Goal: Find specific page/section: Find specific page/section

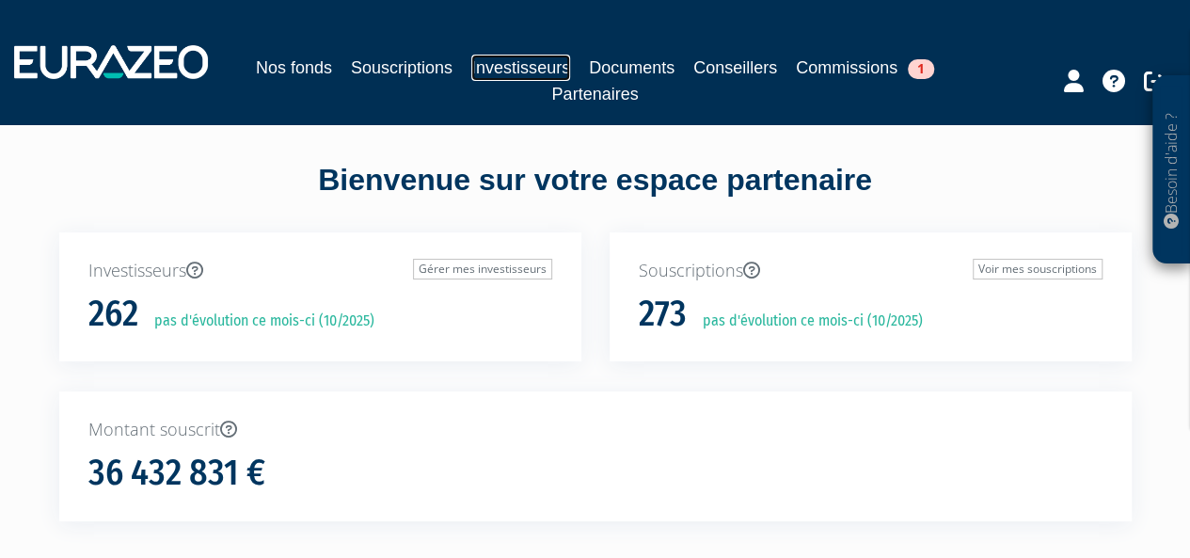
click at [540, 76] on link "Investisseurs" at bounding box center [520, 68] width 99 height 26
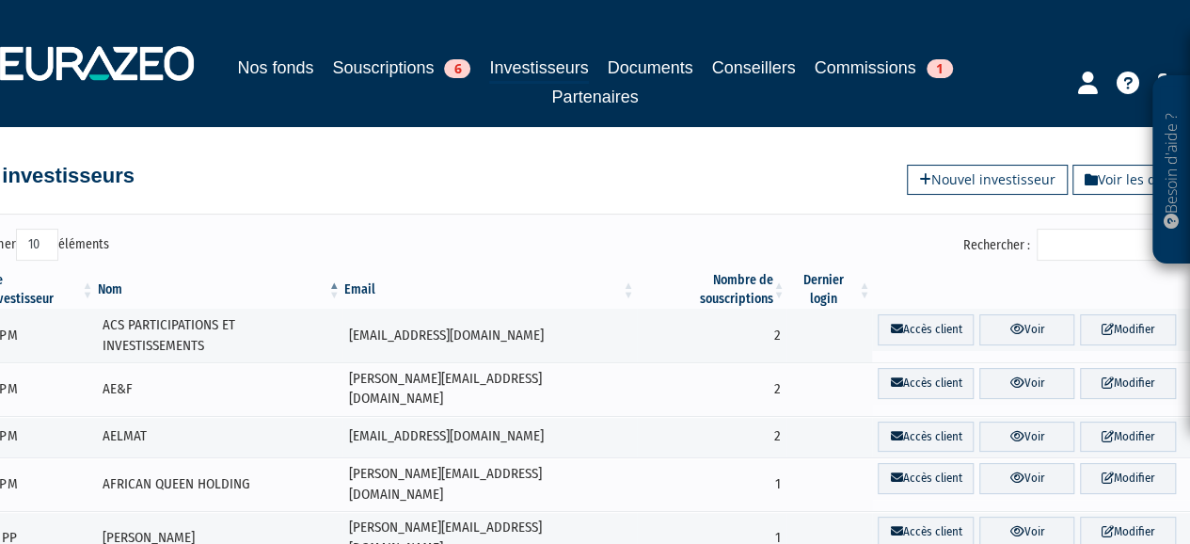
click at [1057, 237] on input "Rechercher :" at bounding box center [1126, 245] width 179 height 32
type input "l"
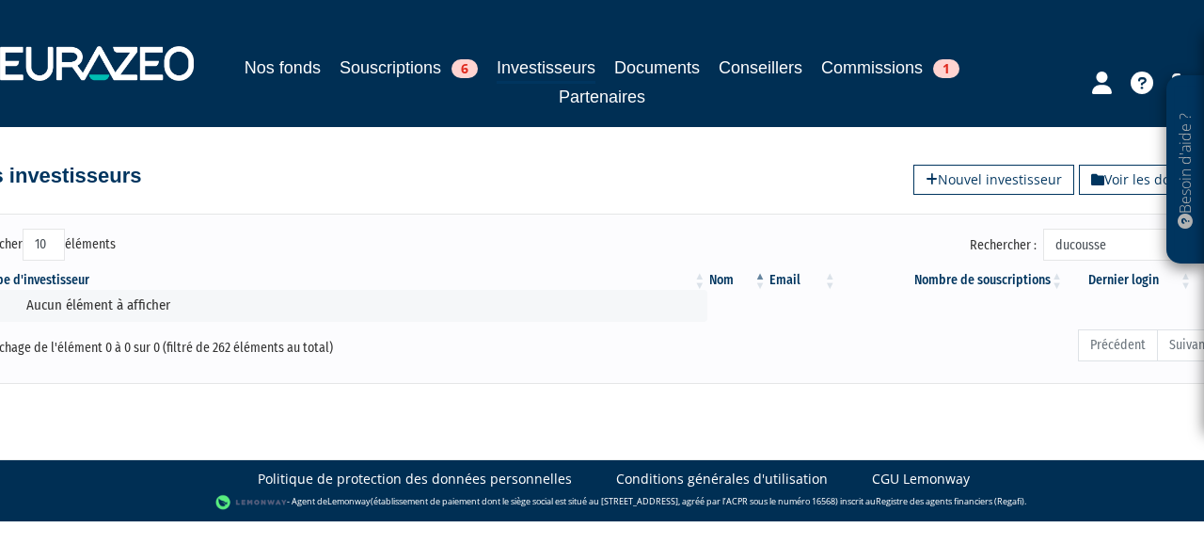
type input "ducousset"
click at [1099, 245] on input "ducousset" at bounding box center [1132, 245] width 179 height 32
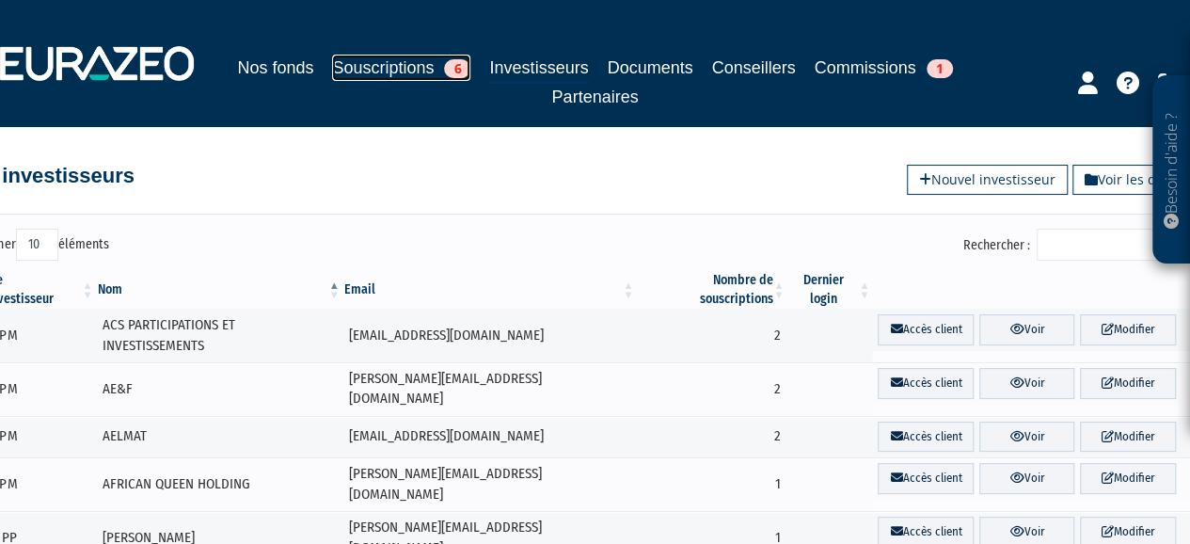
click at [409, 61] on link "Souscriptions 6" at bounding box center [401, 68] width 138 height 26
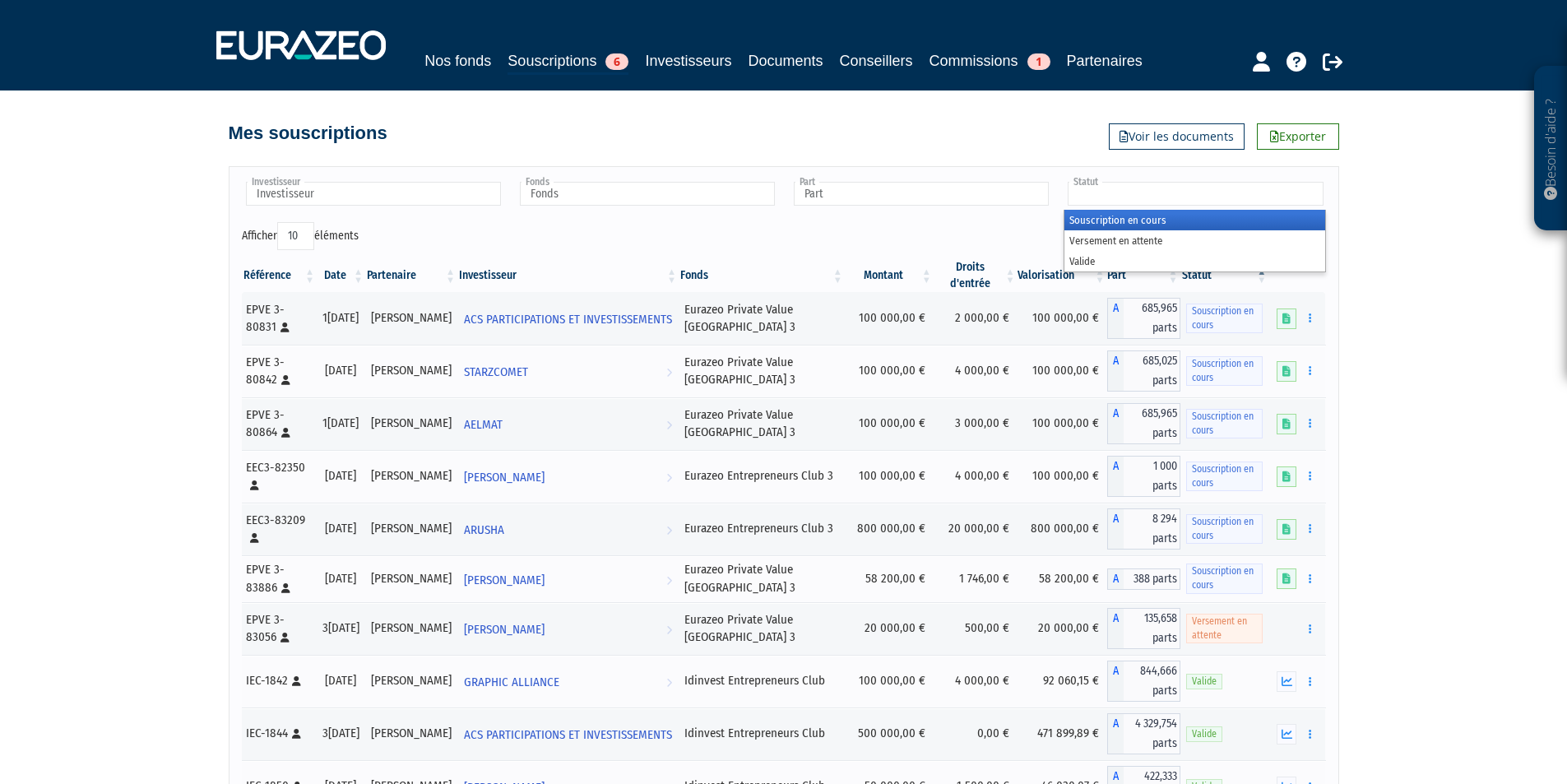
click at [1040, 187] on input "text" at bounding box center [1195, 193] width 255 height 24
click at [696, 52] on link "Investisseurs" at bounding box center [688, 60] width 87 height 23
type input "Statut"
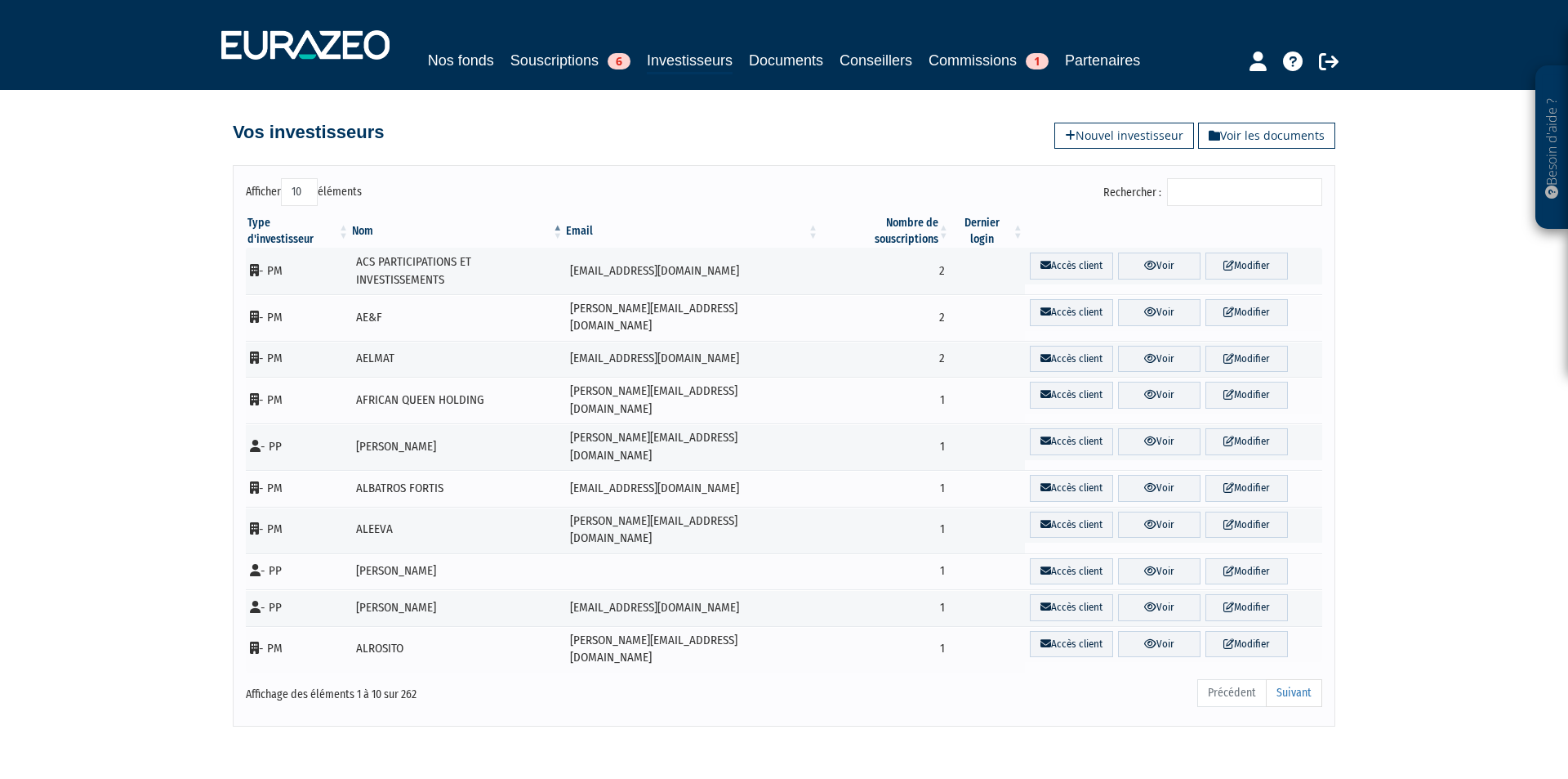
click at [307, 192] on select "10 25 50 100" at bounding box center [300, 192] width 36 height 28
select select "100"
click at [281, 178] on select "10 25 50 100" at bounding box center [300, 192] width 36 height 28
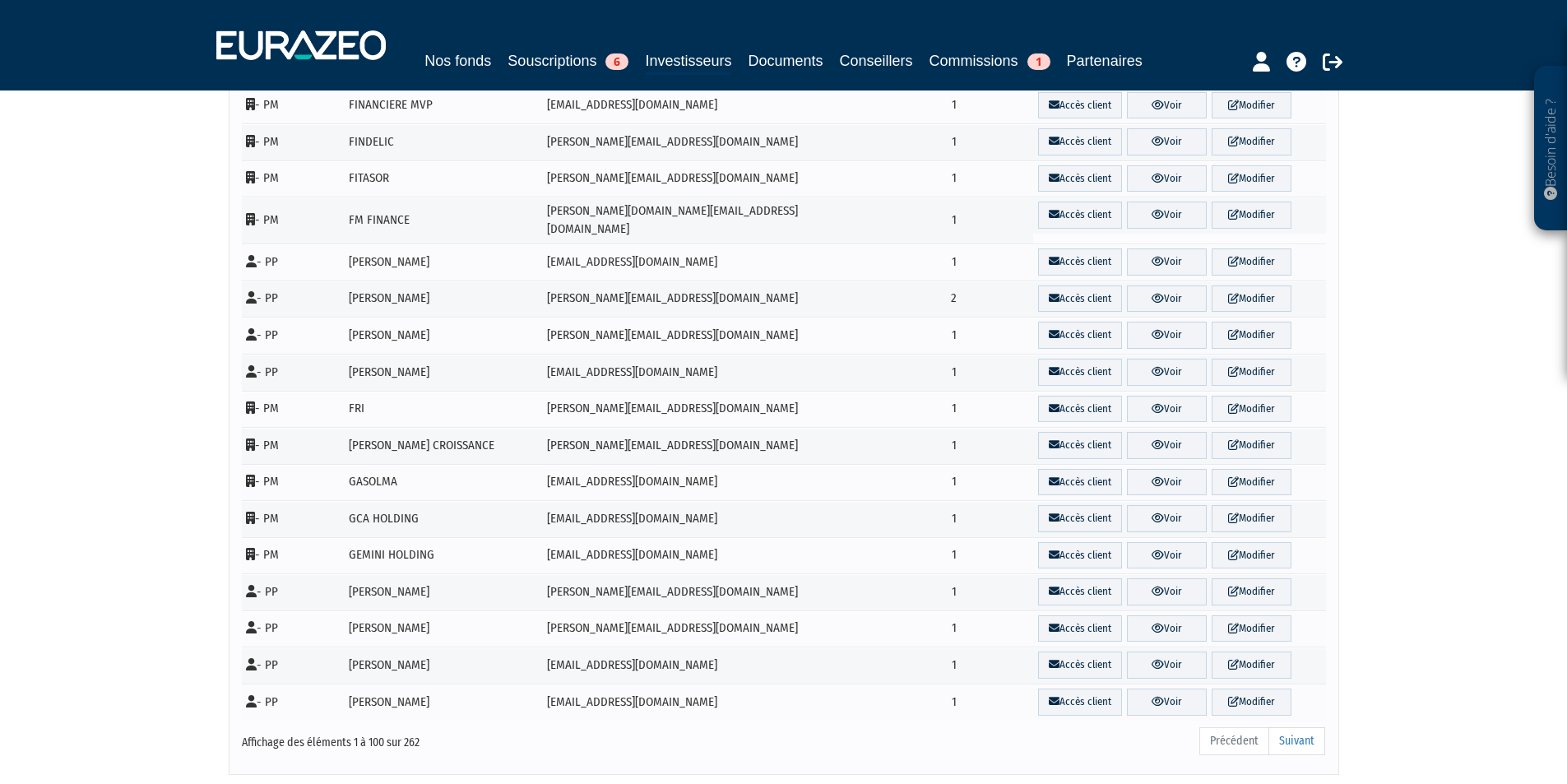
scroll to position [3287, 0]
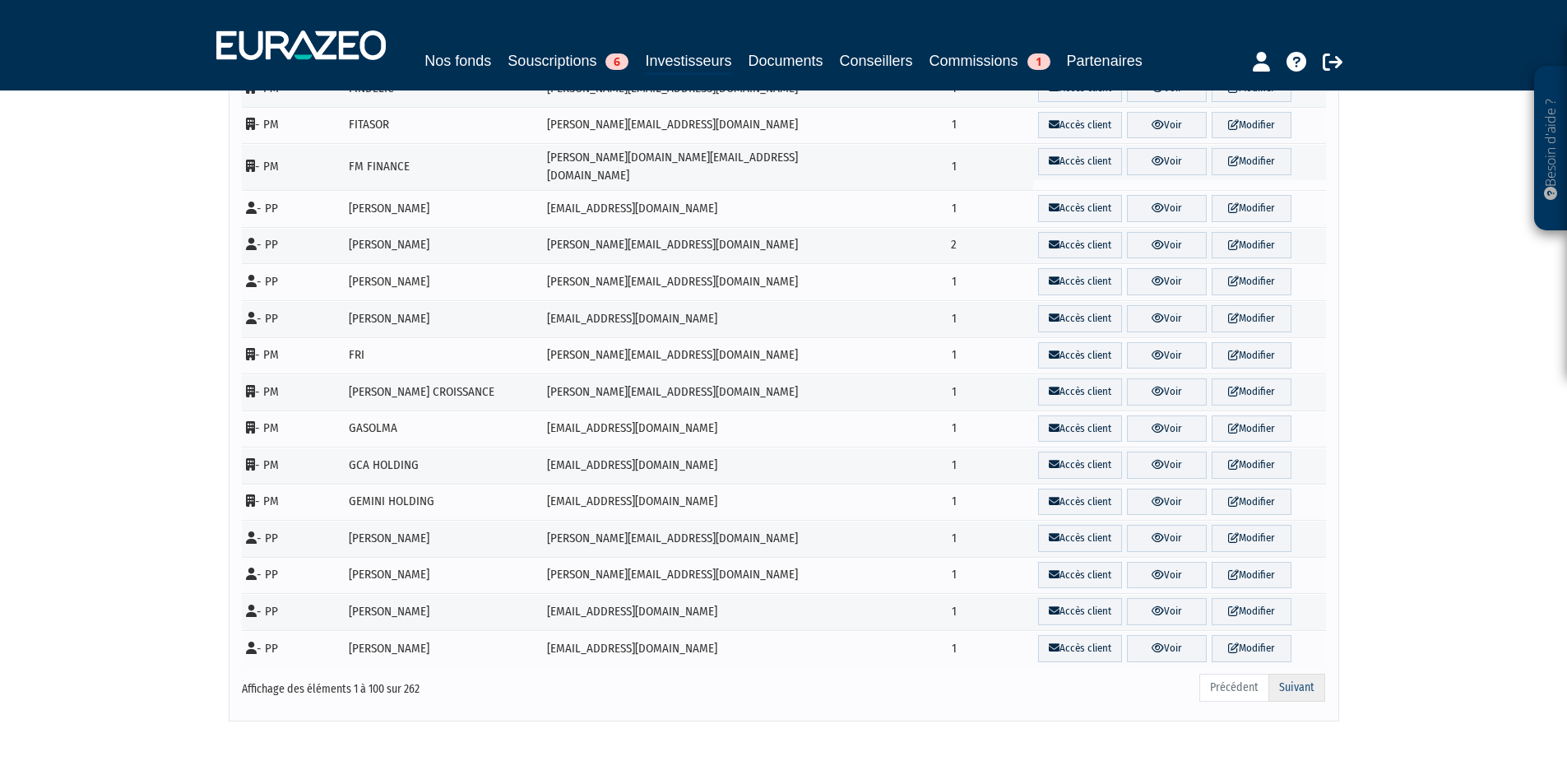
click at [1286, 674] on link "Suivant" at bounding box center [1297, 688] width 57 height 28
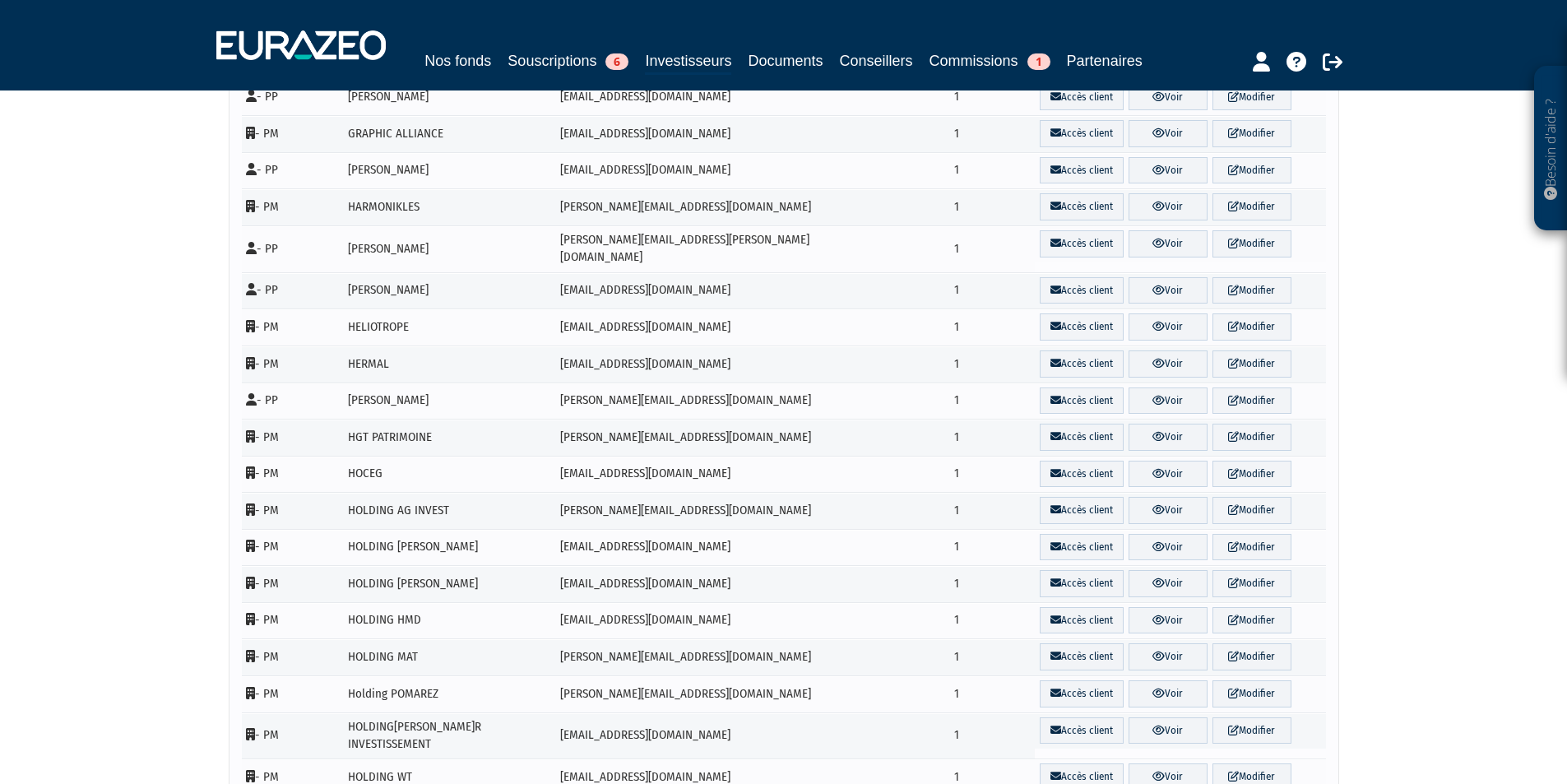
scroll to position [0, 0]
